Goal: Transaction & Acquisition: Purchase product/service

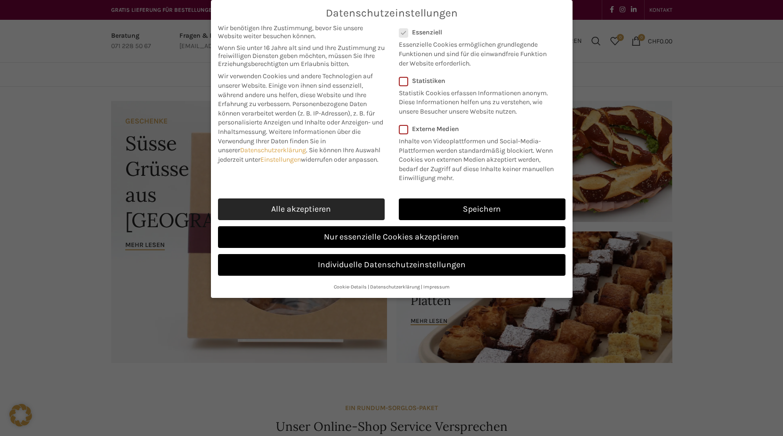
click at [319, 212] on link "Alle akzeptieren" at bounding box center [301, 209] width 167 height 22
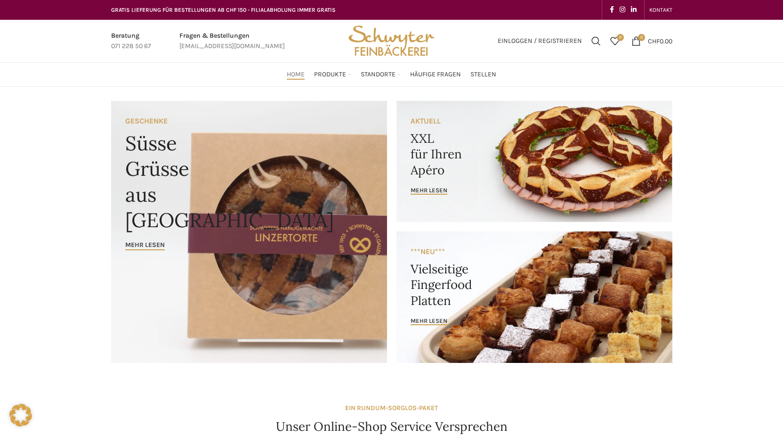
checkbox input "true"
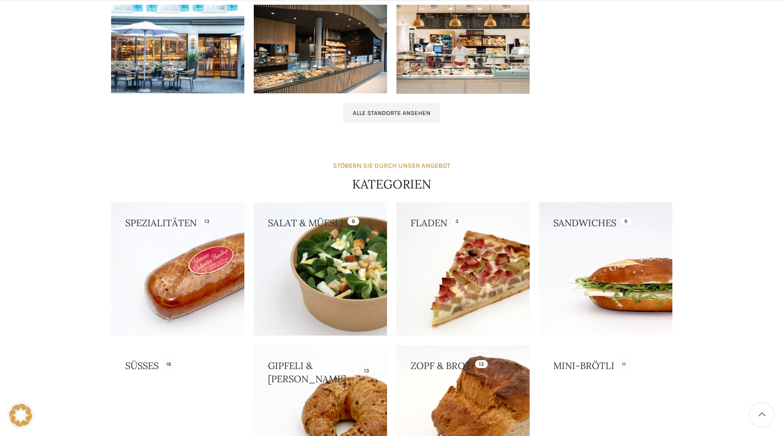
scroll to position [946, 0]
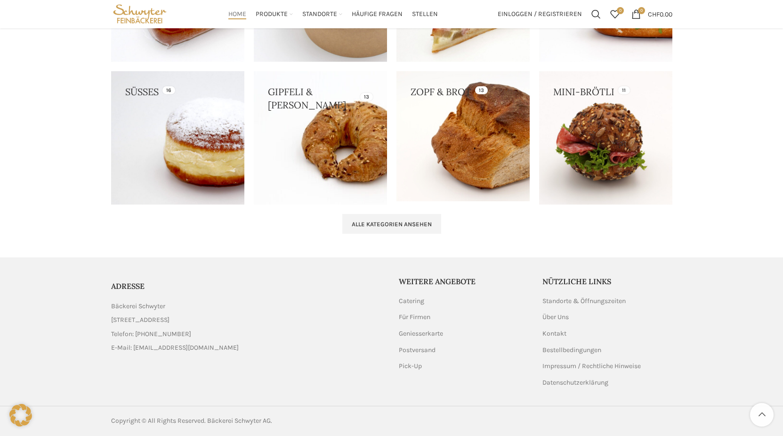
click at [192, 155] on link at bounding box center [177, 137] width 133 height 133
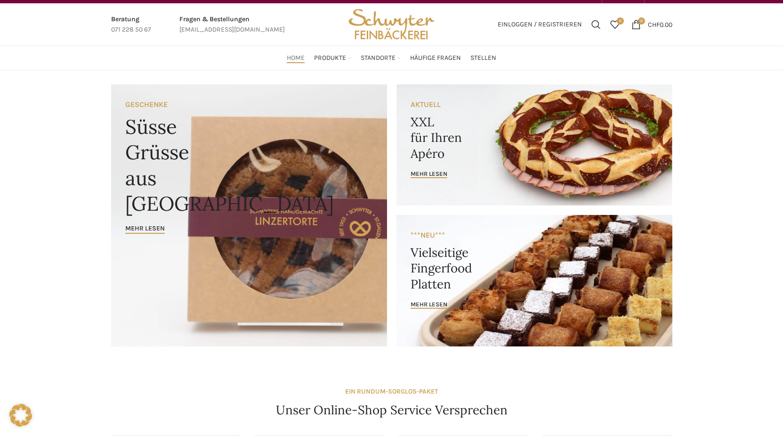
scroll to position [0, 0]
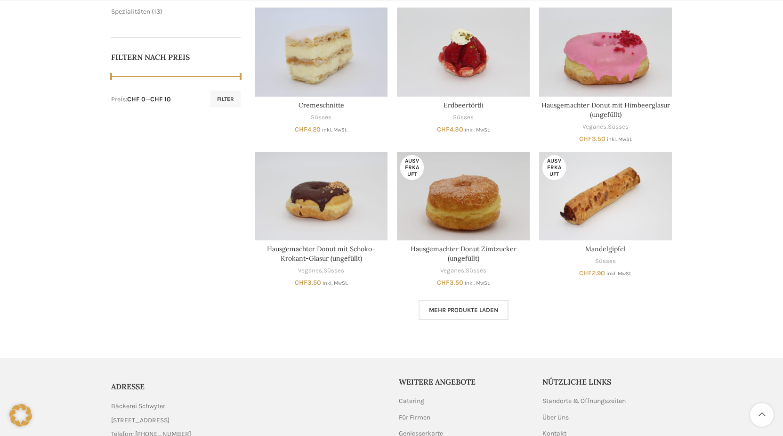
scroll to position [528, 0]
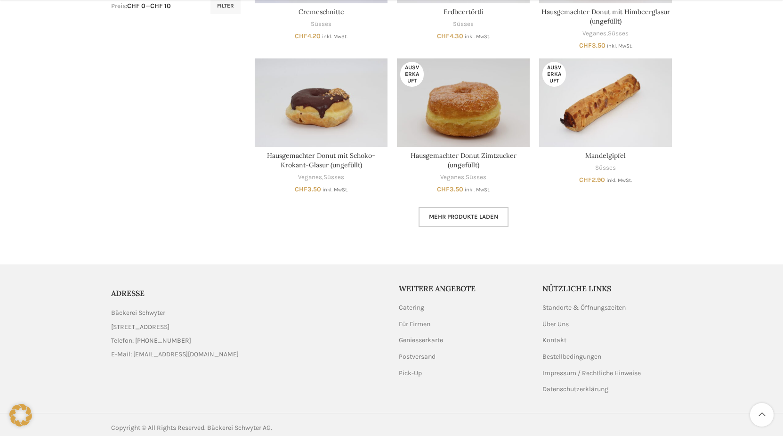
click at [484, 217] on span "Mehr Produkte laden" at bounding box center [463, 217] width 69 height 8
